Goal: Task Accomplishment & Management: Manage account settings

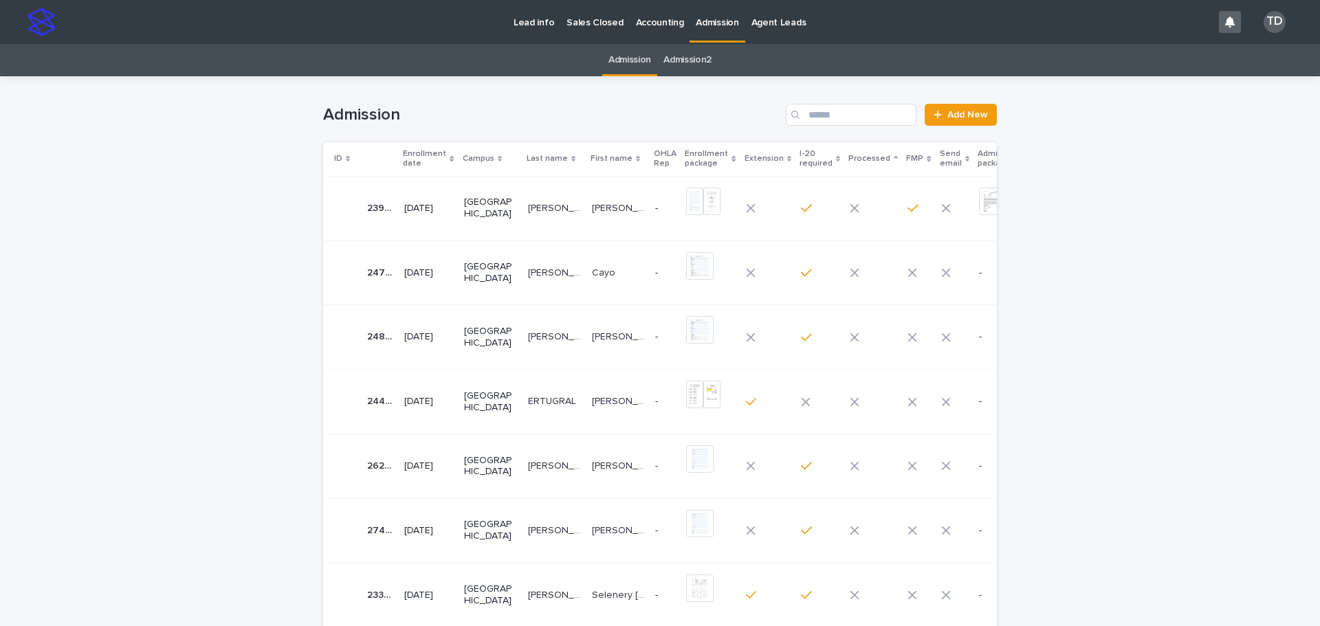
click at [449, 157] on icon at bounding box center [451, 158] width 4 height 7
click at [449, 157] on icon at bounding box center [451, 157] width 4 height 3
click at [460, 209] on td "[GEOGRAPHIC_DATA]" at bounding box center [490, 208] width 64 height 65
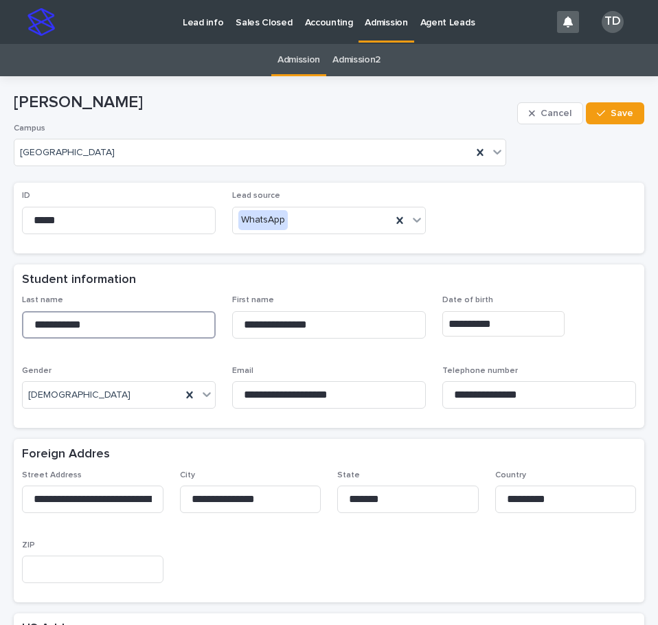
drag, startPoint x: 32, startPoint y: 323, endPoint x: 122, endPoint y: 329, distance: 90.2
click at [122, 329] on input "**********" at bounding box center [119, 324] width 194 height 27
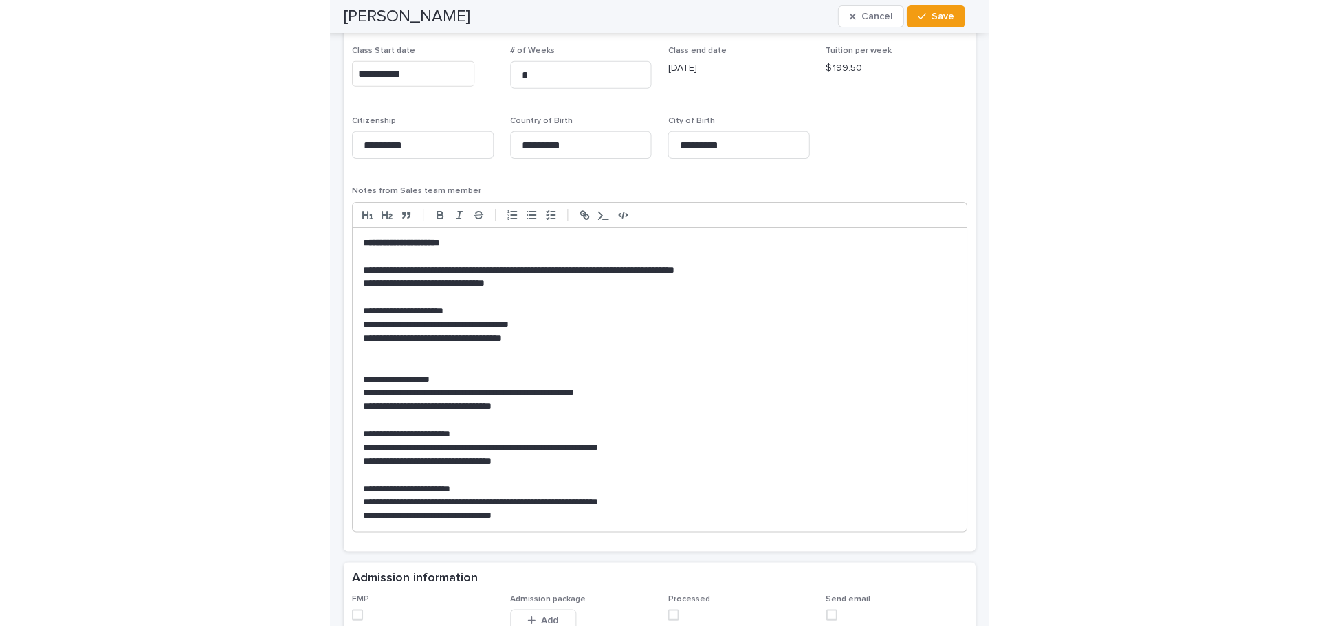
scroll to position [1031, 0]
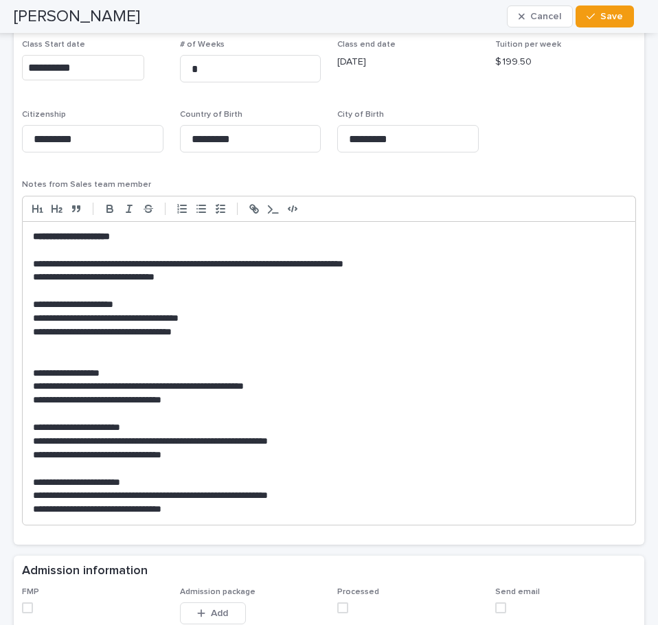
click at [28, 607] on span at bounding box center [27, 608] width 11 height 11
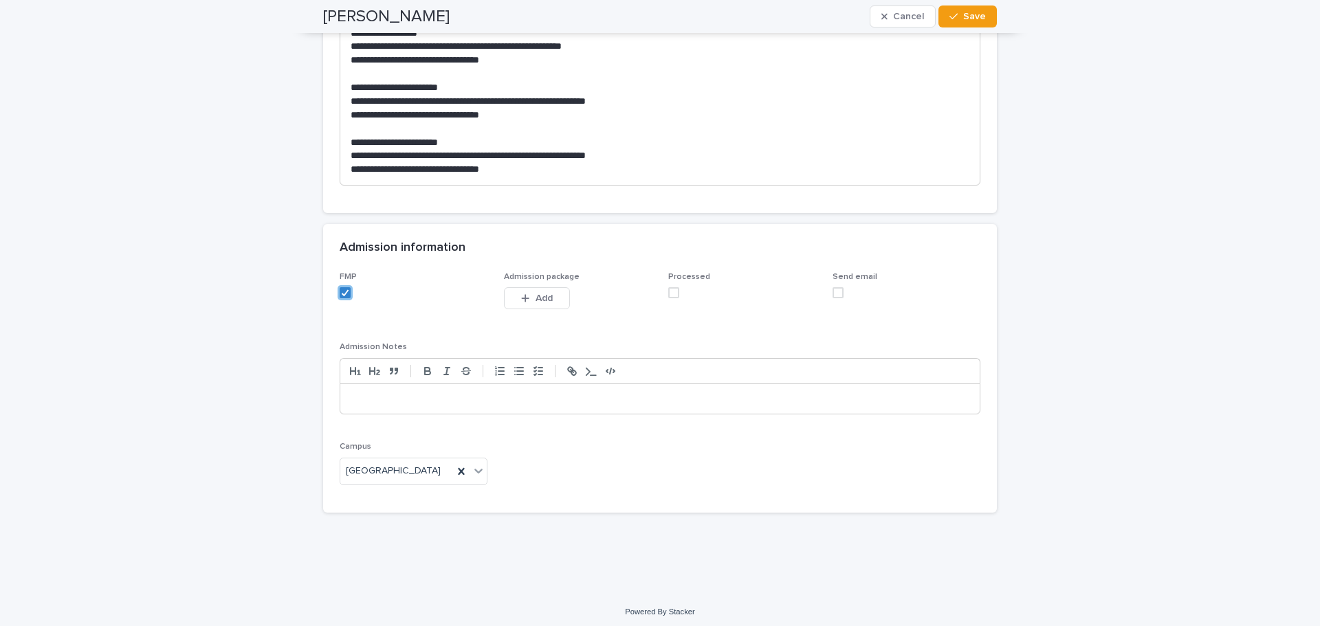
scroll to position [1448, 0]
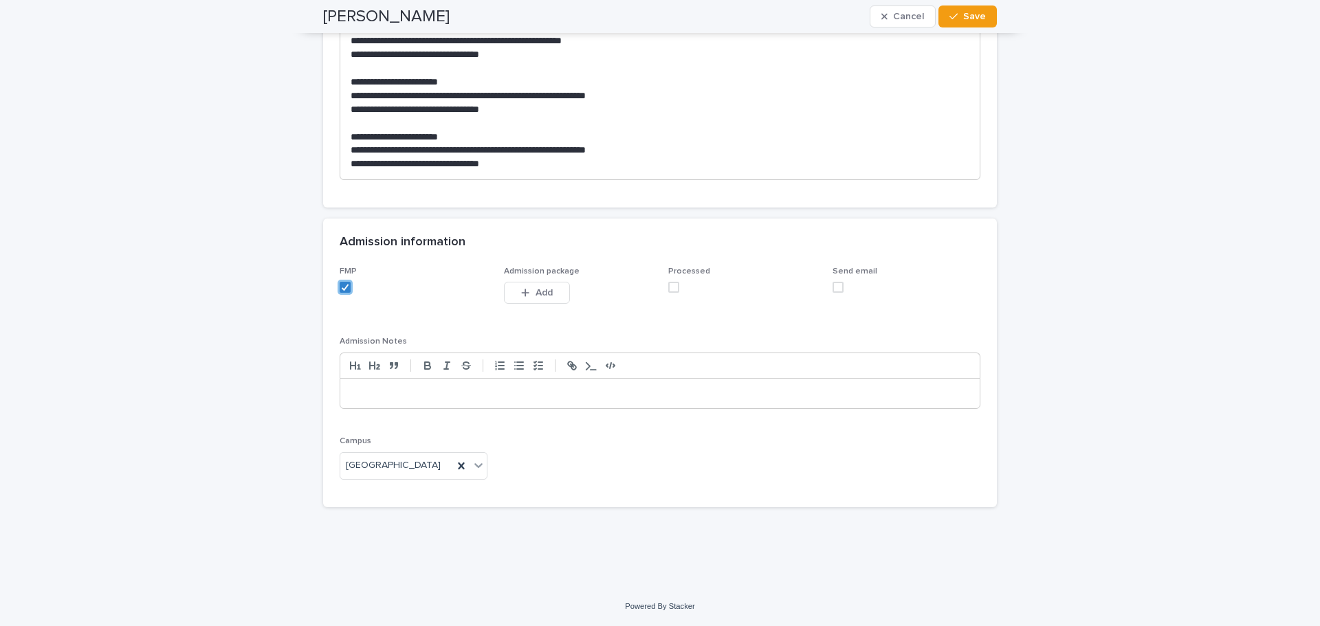
click at [668, 291] on span at bounding box center [673, 287] width 11 height 11
click at [544, 292] on span "Add" at bounding box center [543, 293] width 17 height 10
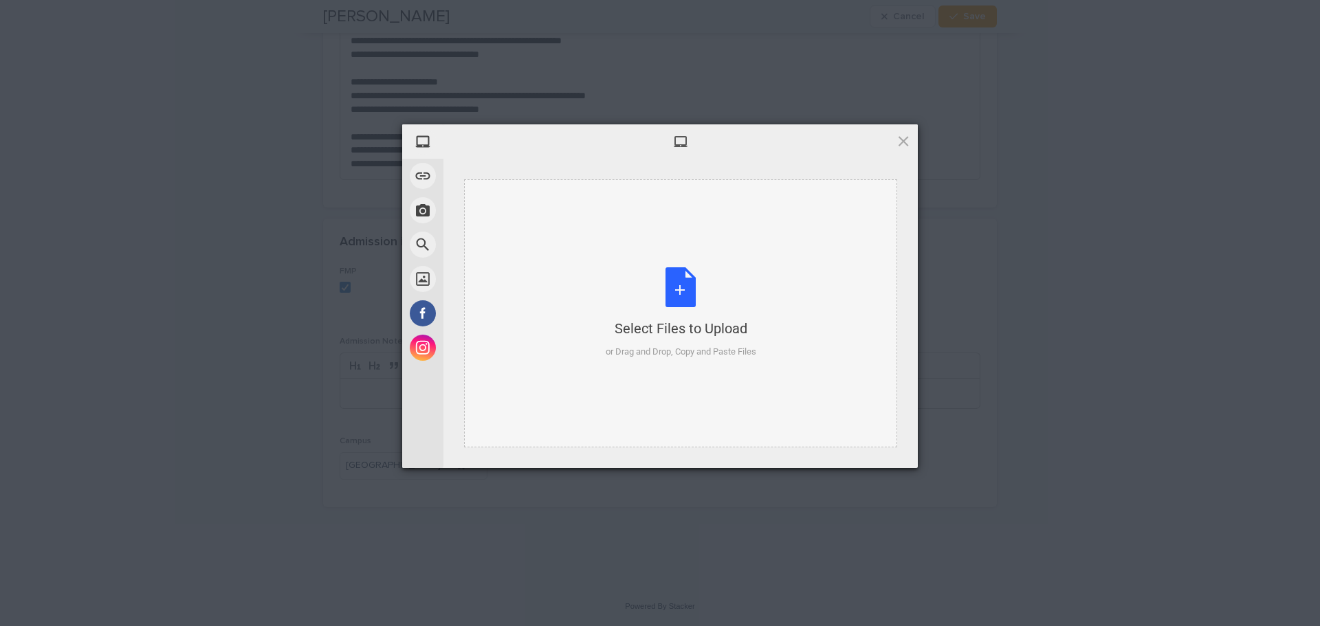
click at [679, 287] on div "Select Files to Upload or Drag and Drop, Copy and Paste Files" at bounding box center [681, 312] width 151 height 91
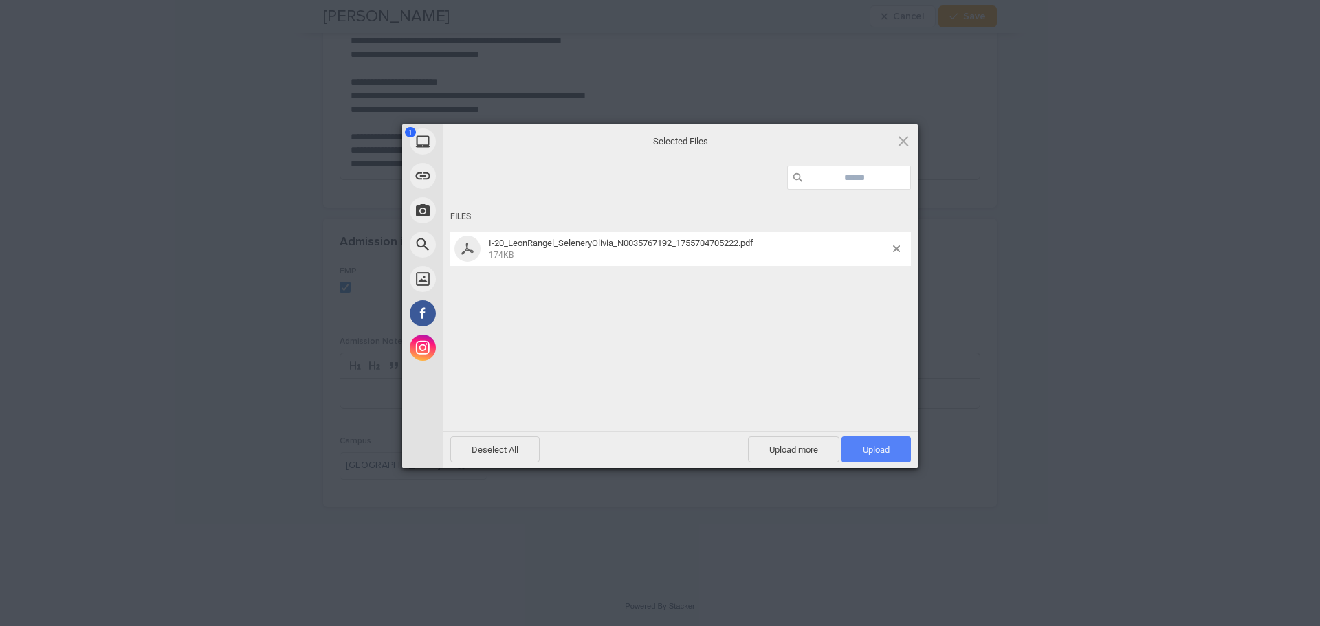
click at [874, 449] on span "Upload 1" at bounding box center [876, 450] width 27 height 10
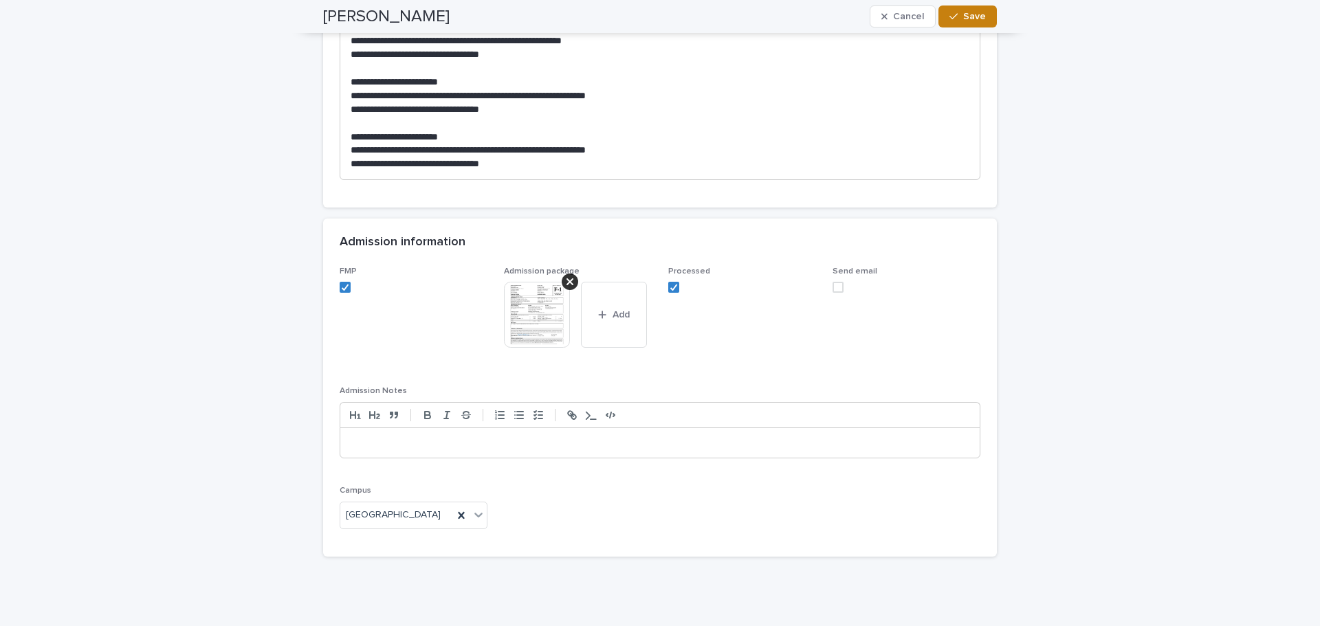
click at [975, 16] on span "Save" at bounding box center [974, 17] width 23 height 10
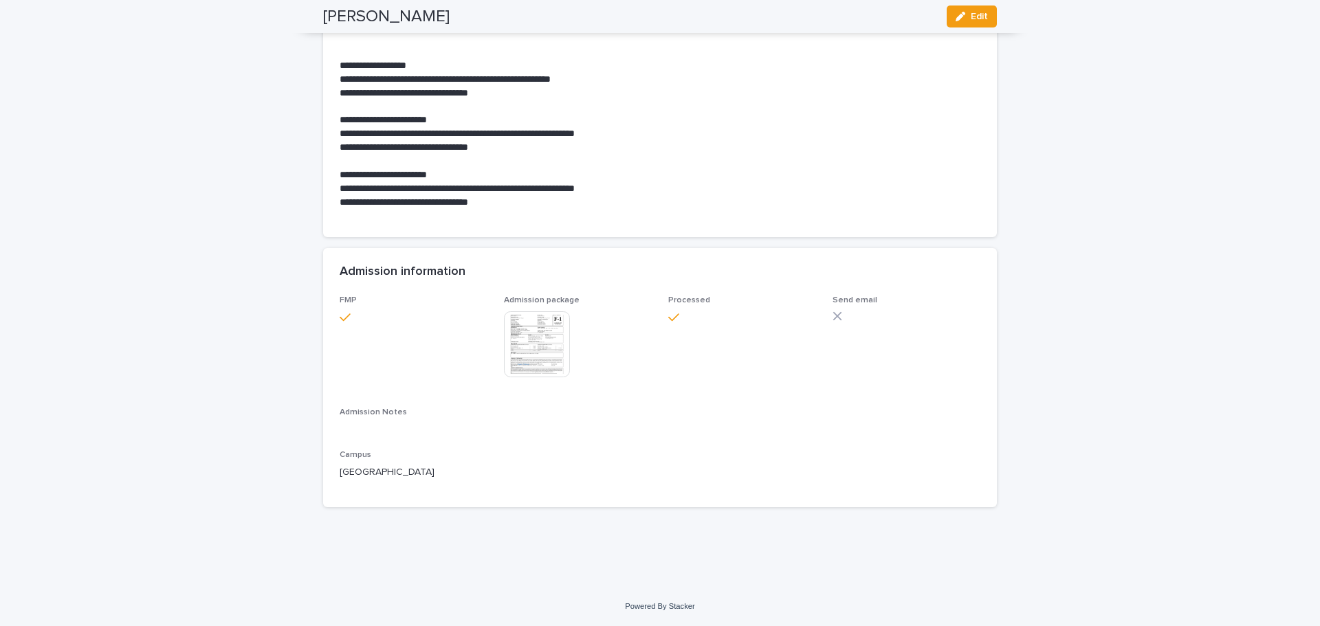
scroll to position [1210, 0]
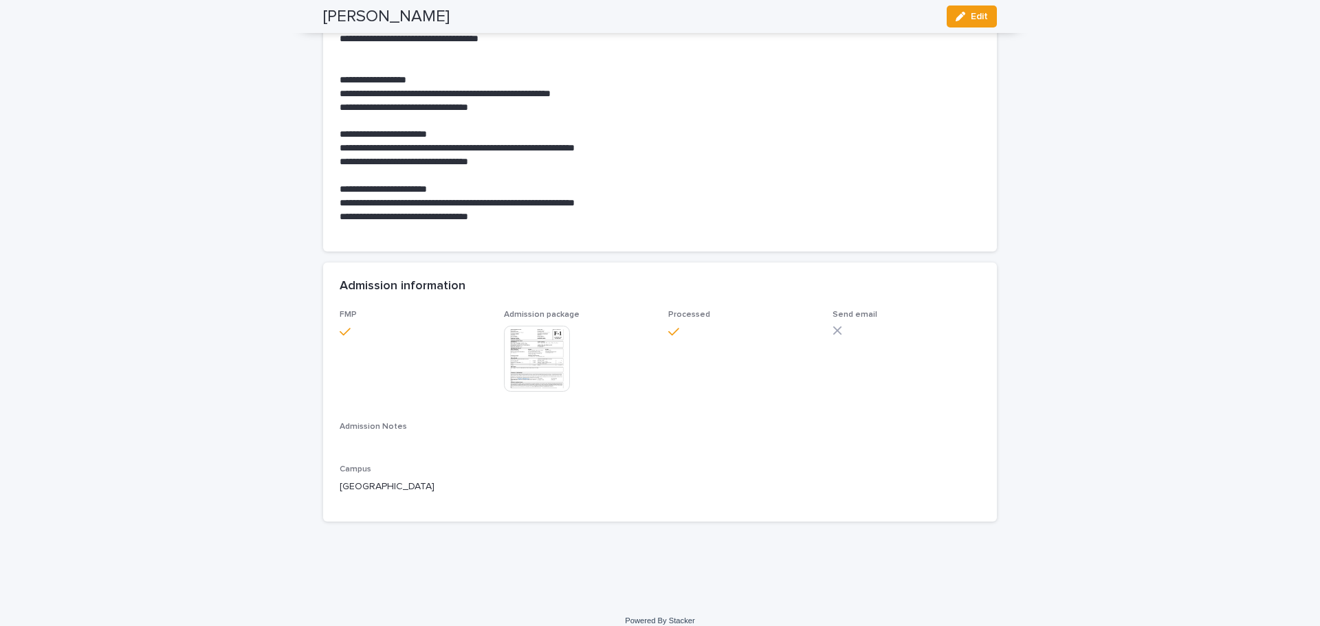
click at [842, 169] on p at bounding box center [660, 176] width 641 height 14
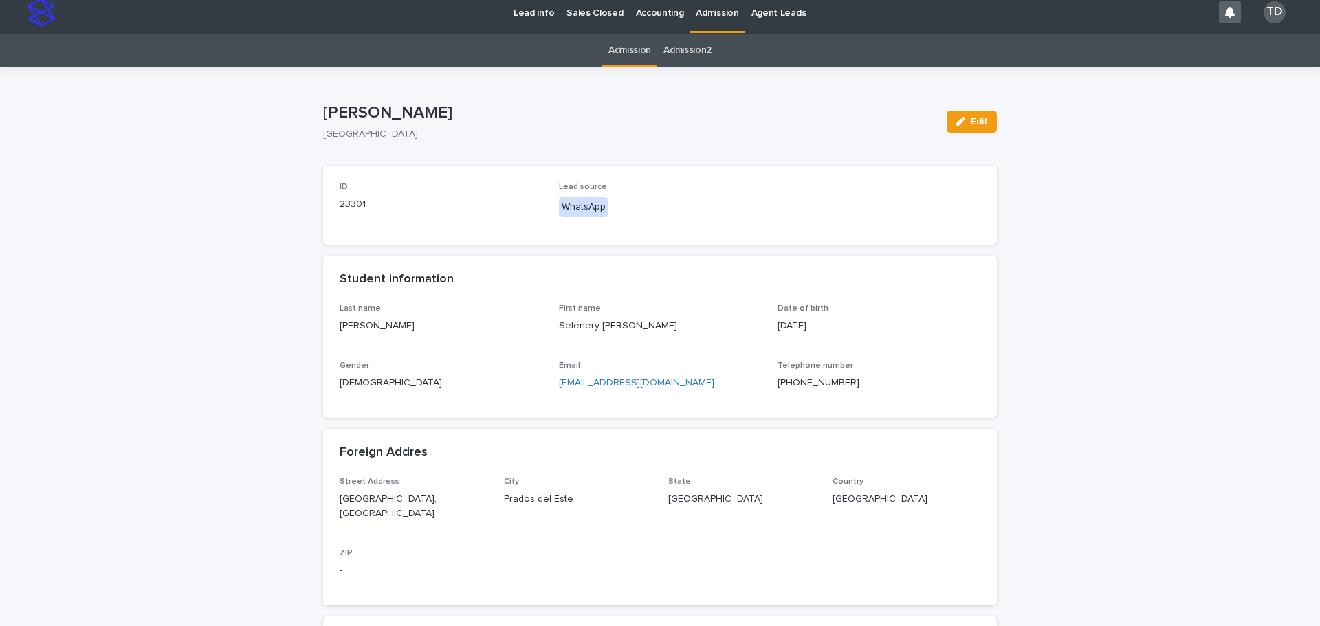
scroll to position [0, 0]
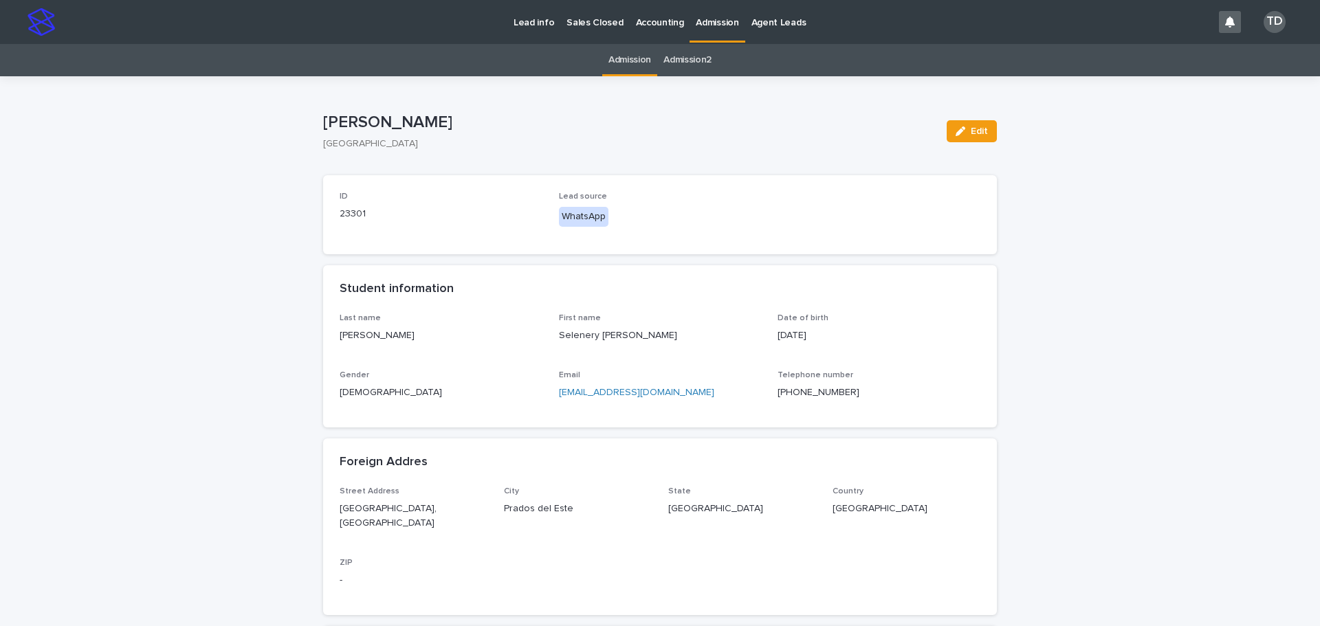
click at [615, 60] on link "Admission" at bounding box center [629, 60] width 43 height 32
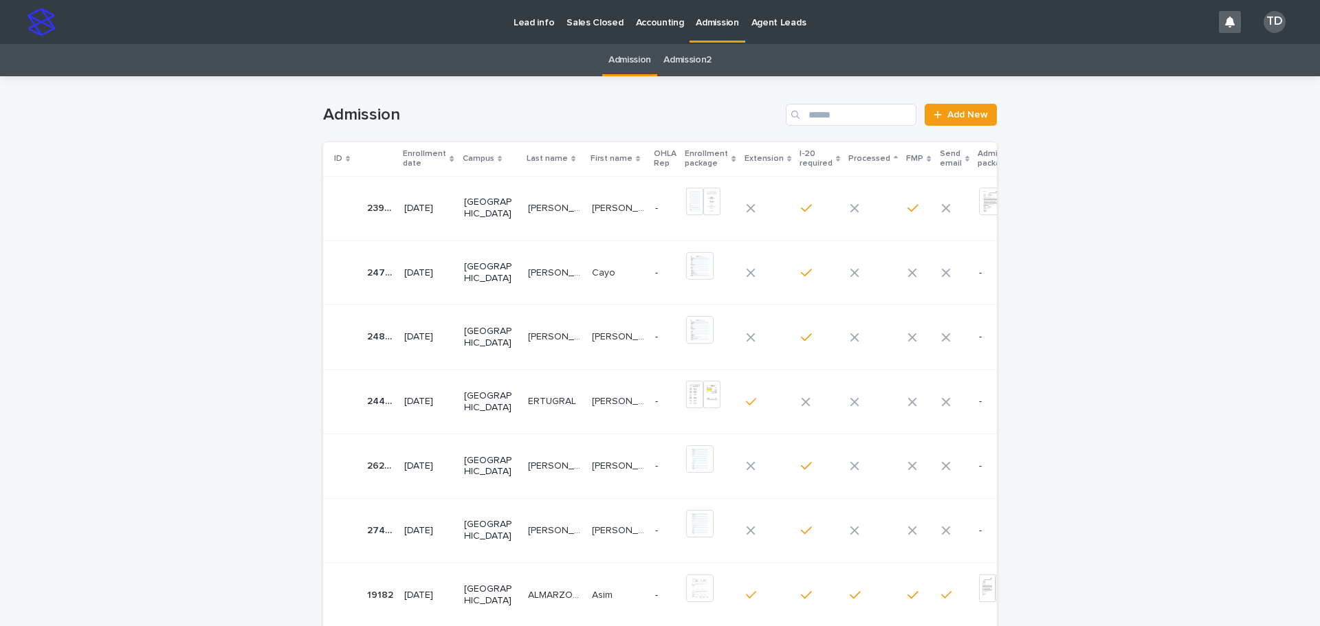
click at [449, 159] on icon at bounding box center [451, 158] width 4 height 7
click at [449, 156] on icon at bounding box center [451, 158] width 4 height 7
